Goal: Navigation & Orientation: Find specific page/section

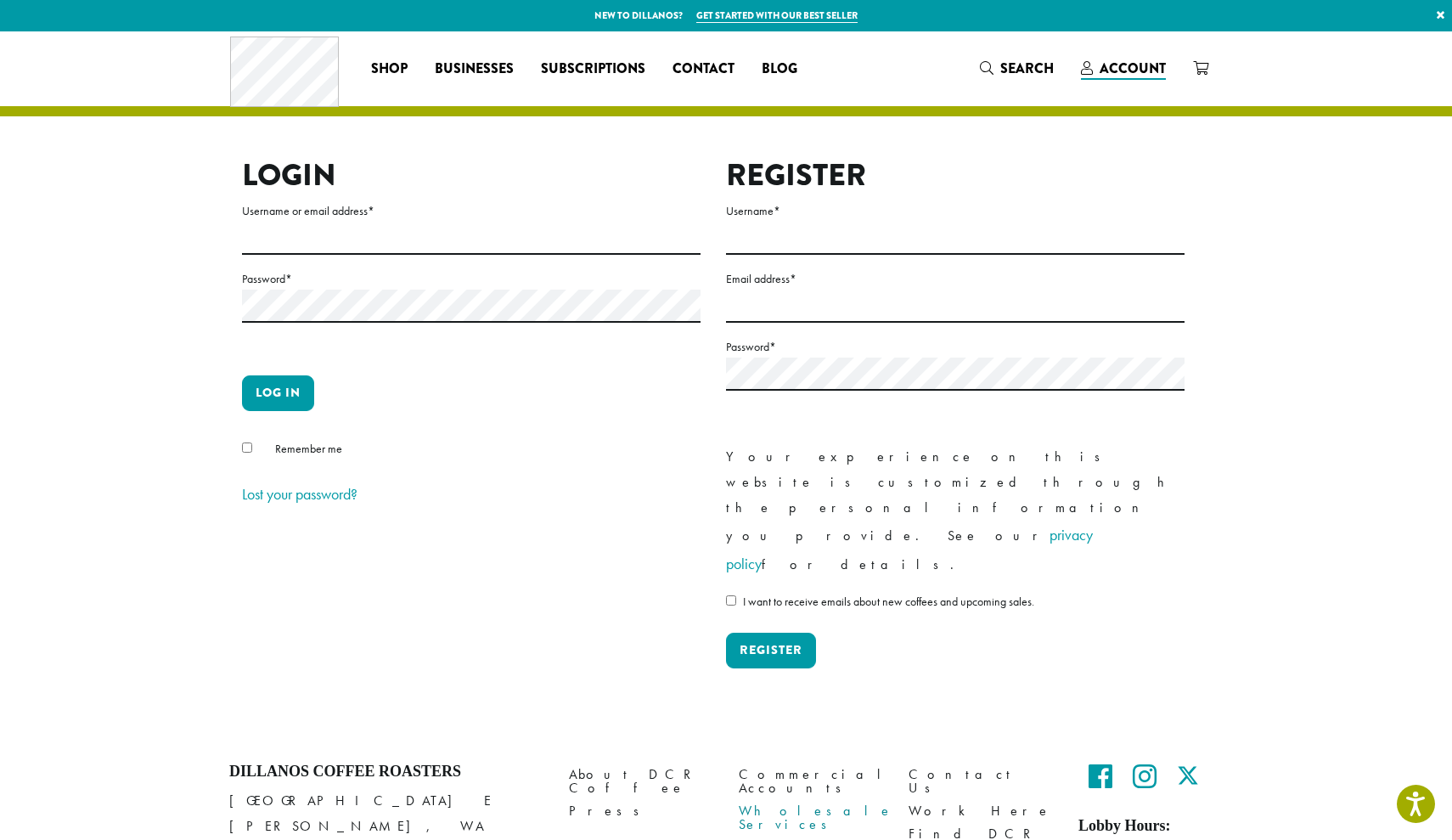
click at [782, 800] on link "Wholesale Services" at bounding box center [811, 818] width 144 height 37
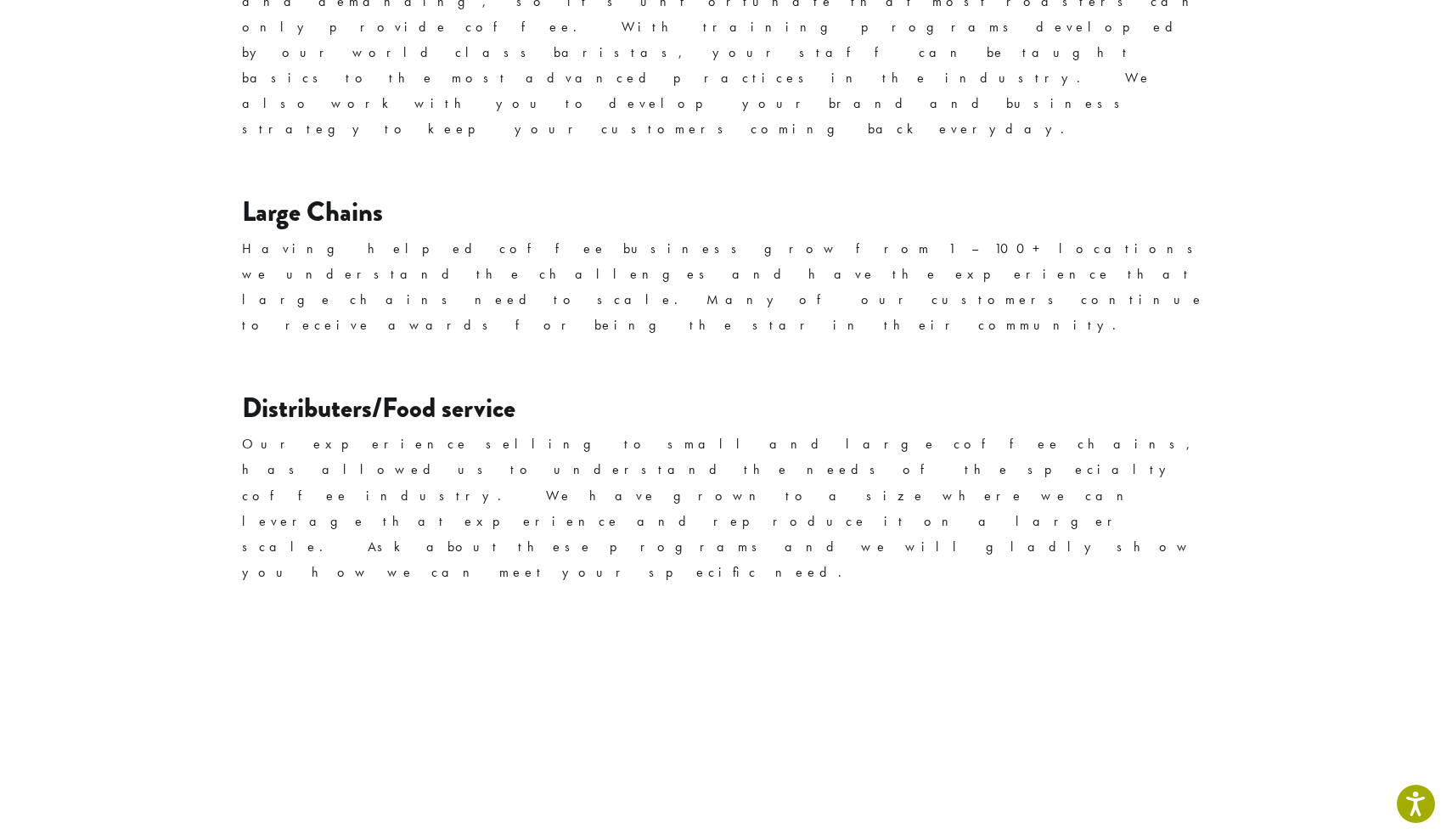
scroll to position [2355, 0]
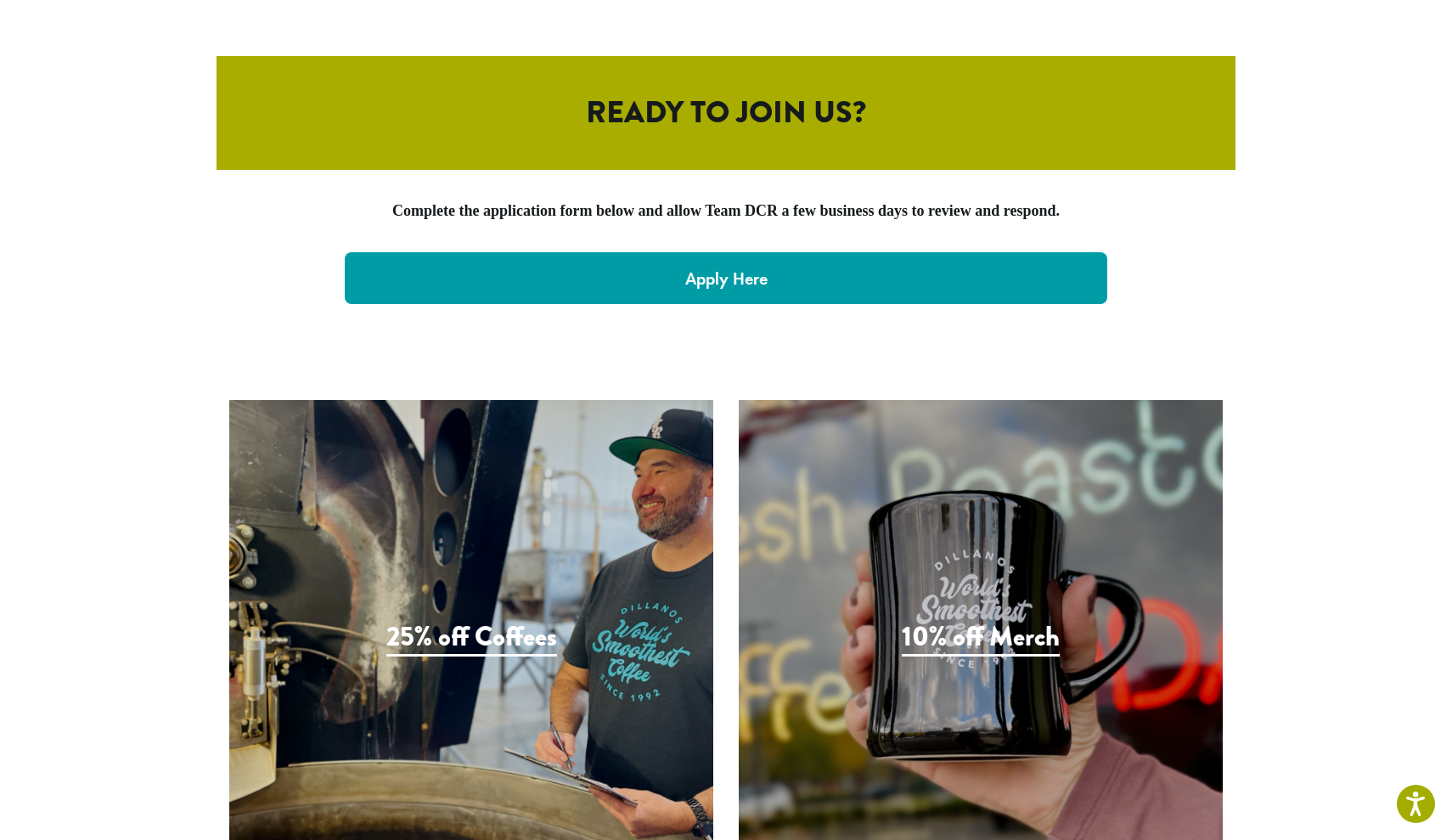
scroll to position [3510, 0]
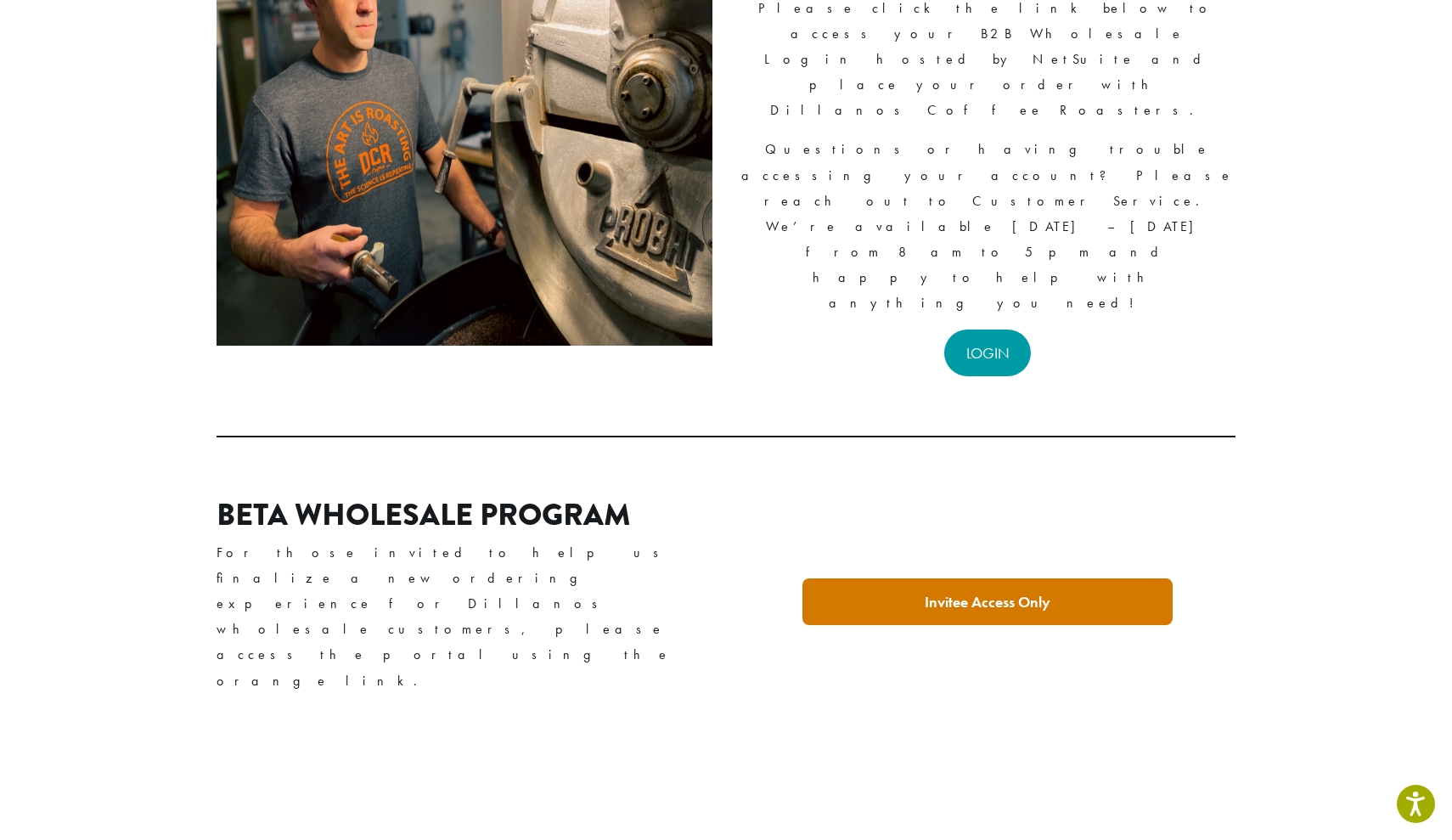
scroll to position [243, 0]
click at [991, 329] on link "LOGIN" at bounding box center [987, 352] width 87 height 47
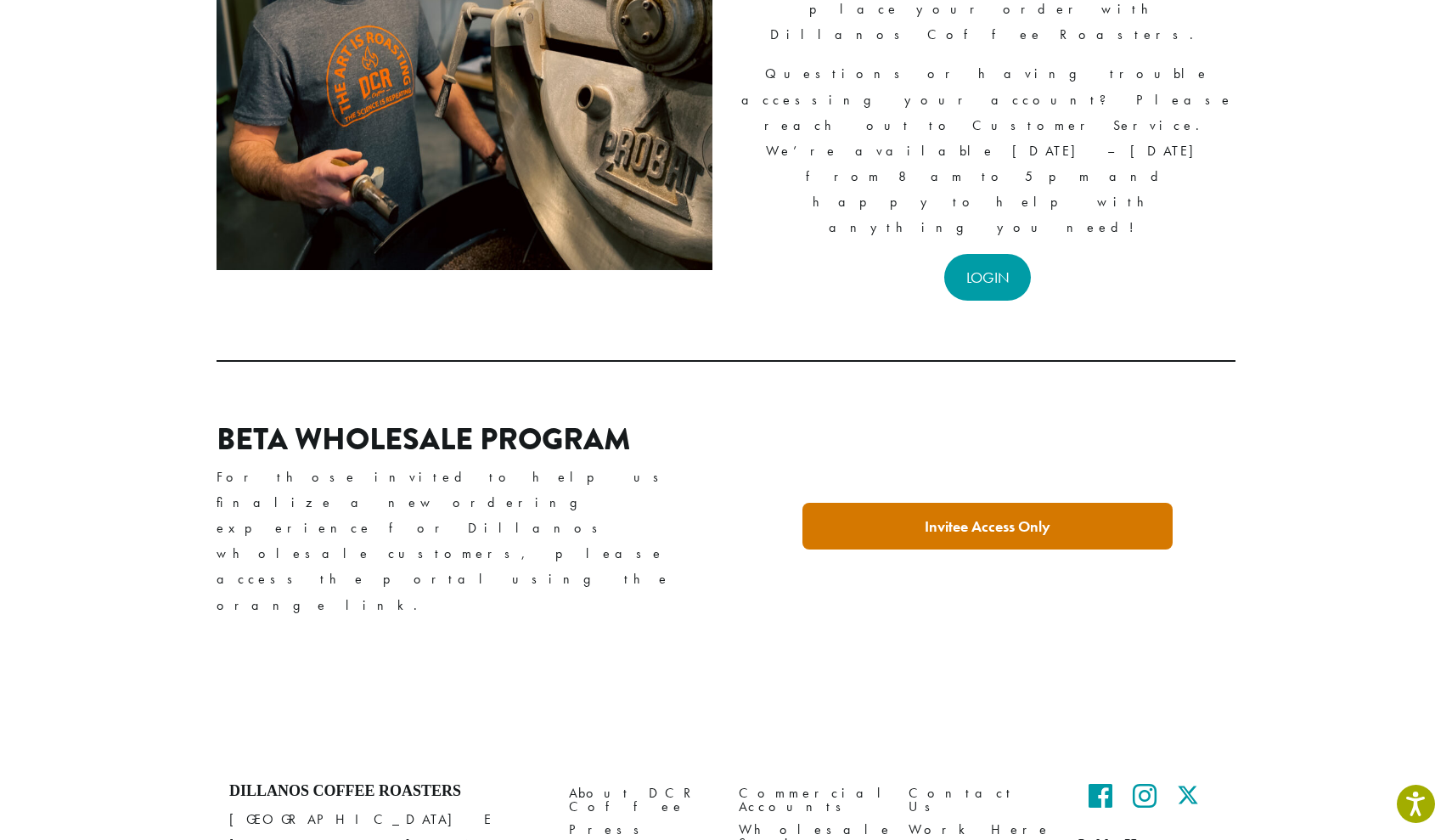
scroll to position [317, 0]
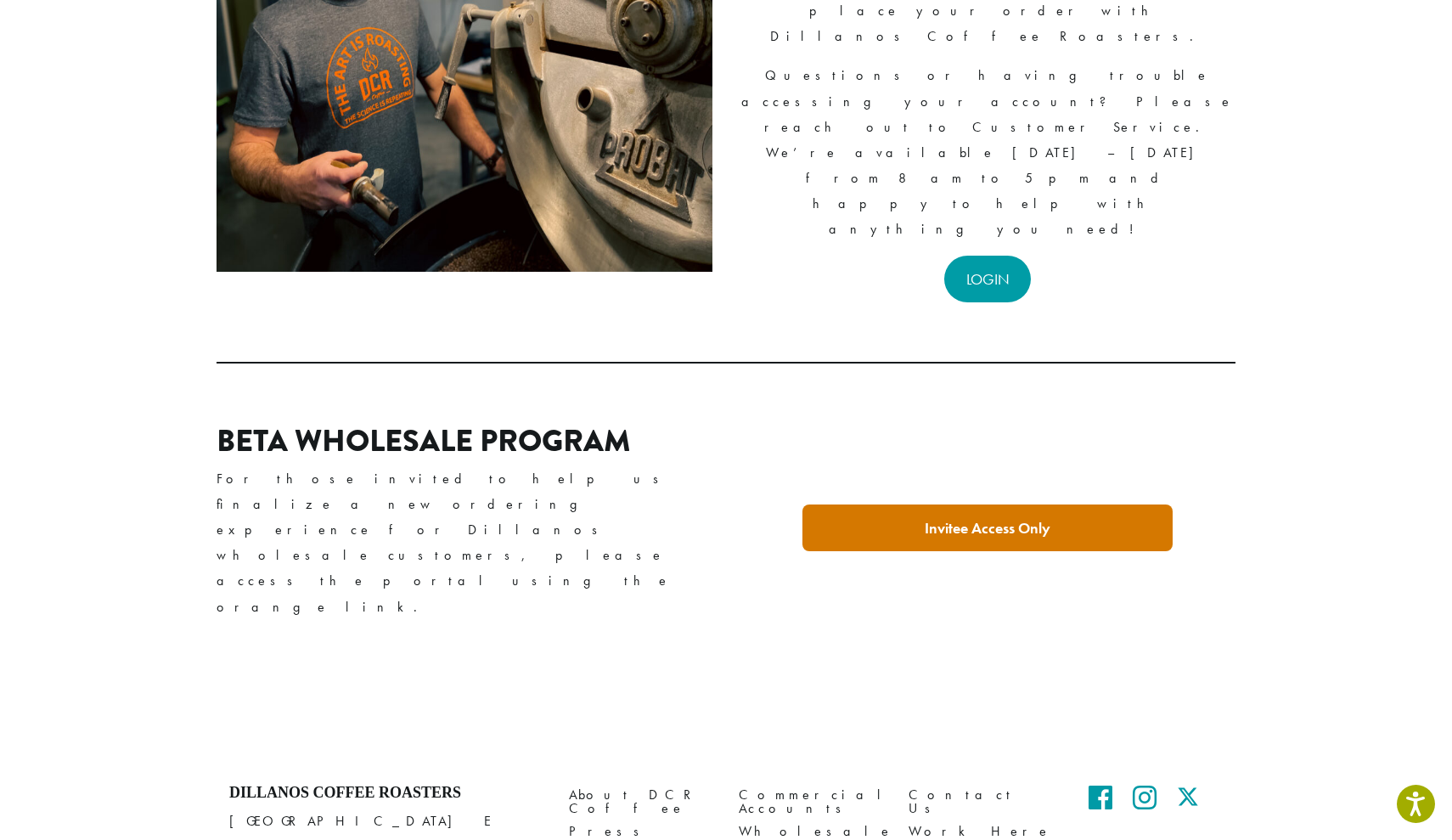
click at [878, 504] on link "Invitee Access Only" at bounding box center [987, 527] width 370 height 47
